Goal: Communication & Community: Answer question/provide support

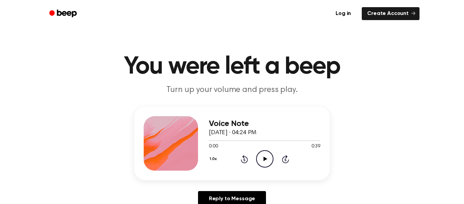
click at [266, 152] on icon "Play Audio" at bounding box center [264, 158] width 17 height 17
click at [263, 165] on icon "Play Audio" at bounding box center [264, 158] width 17 height 17
click at [268, 140] on div at bounding box center [264, 140] width 111 height 1
click at [259, 142] on div at bounding box center [264, 139] width 111 height 5
click at [224, 142] on div at bounding box center [264, 139] width 111 height 5
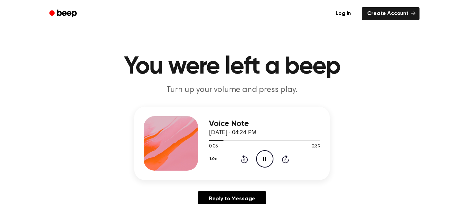
click at [222, 142] on span at bounding box center [220, 140] width 5 height 5
click at [222, 143] on span at bounding box center [221, 140] width 5 height 5
click at [215, 140] on div at bounding box center [216, 140] width 14 height 1
click at [216, 142] on div at bounding box center [264, 139] width 111 height 5
click at [211, 142] on span at bounding box center [213, 140] width 5 height 5
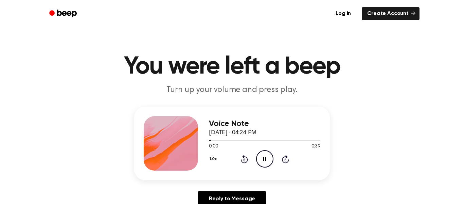
click at [213, 142] on div at bounding box center [264, 139] width 111 height 5
click at [213, 140] on span at bounding box center [211, 140] width 5 height 5
click at [251, 140] on div at bounding box center [264, 140] width 111 height 1
click at [273, 159] on circle at bounding box center [265, 158] width 17 height 17
click at [281, 140] on div at bounding box center [264, 140] width 111 height 1
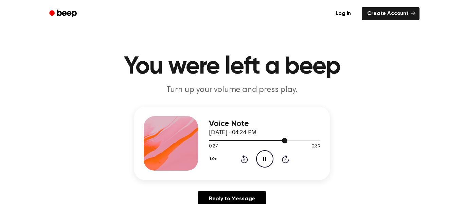
click at [262, 158] on icon "Pause Audio" at bounding box center [264, 158] width 17 height 17
click at [225, 192] on link "Reply to Message" at bounding box center [232, 199] width 68 height 16
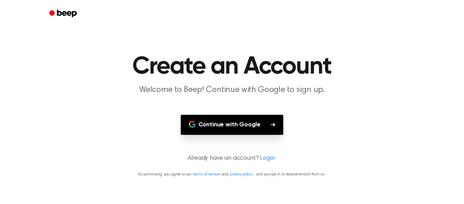
click at [275, 128] on button "Continue with Google" at bounding box center [232, 124] width 103 height 20
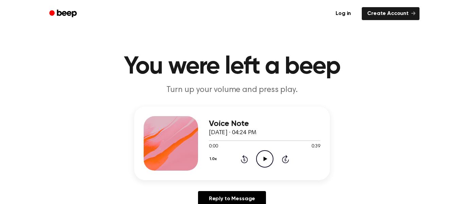
click at [264, 154] on icon "Play Audio" at bounding box center [264, 158] width 17 height 17
